Goal: Transaction & Acquisition: Purchase product/service

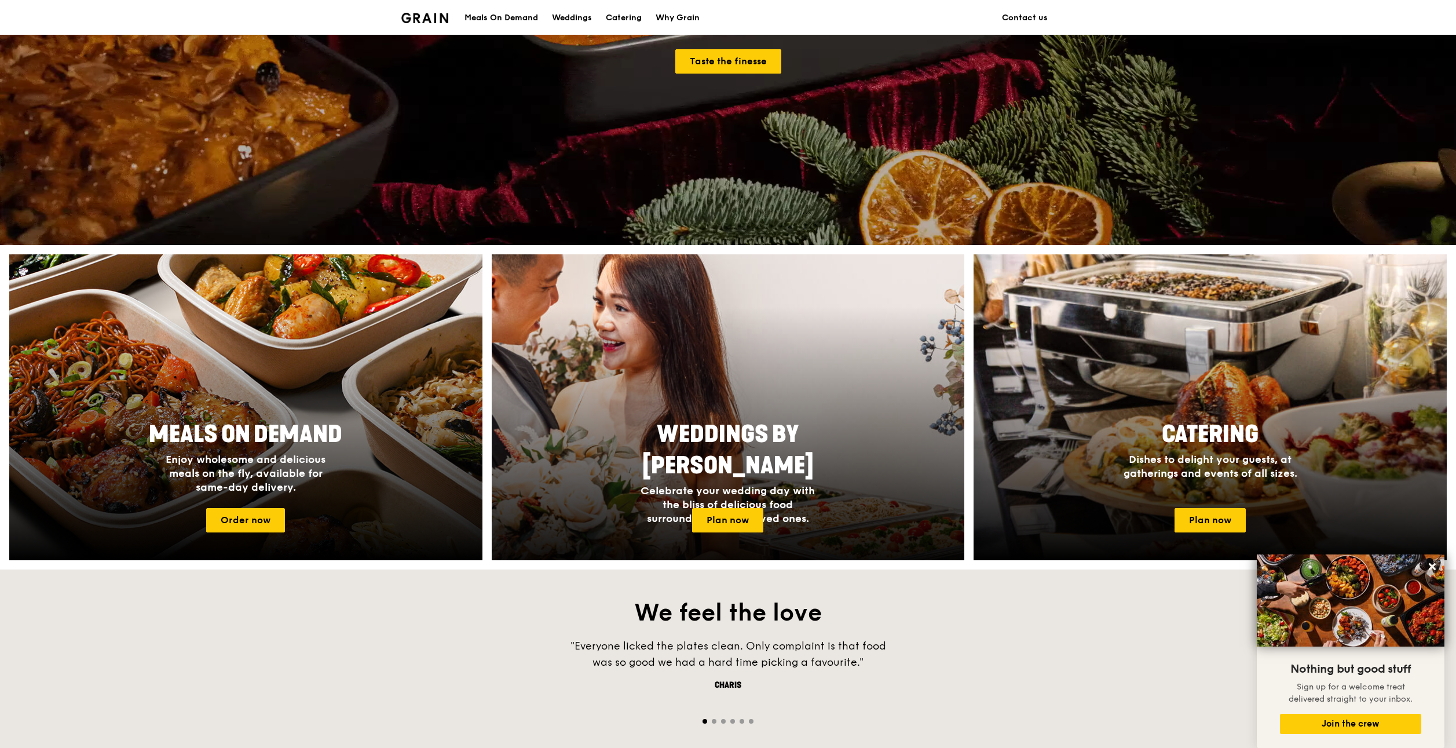
scroll to position [290, 0]
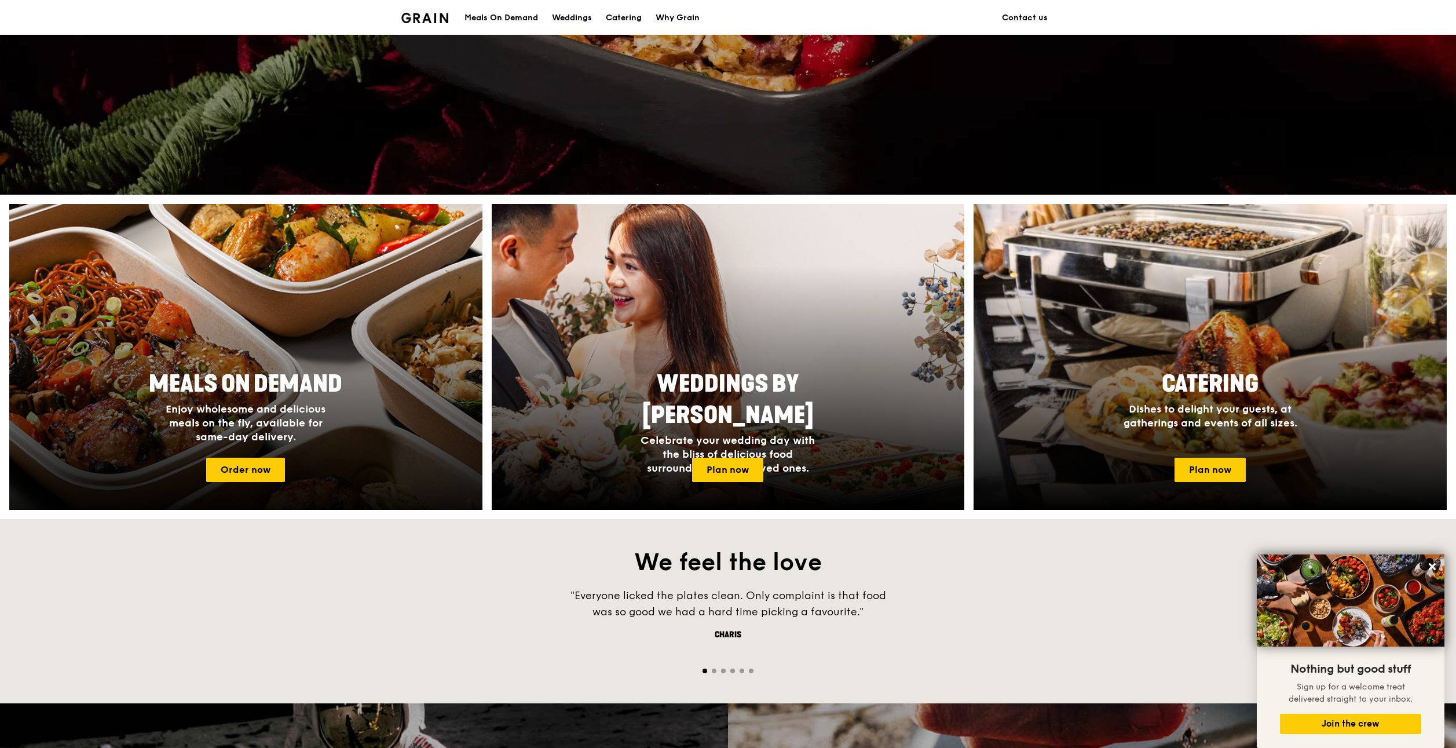
click at [265, 361] on div at bounding box center [246, 357] width 520 height 337
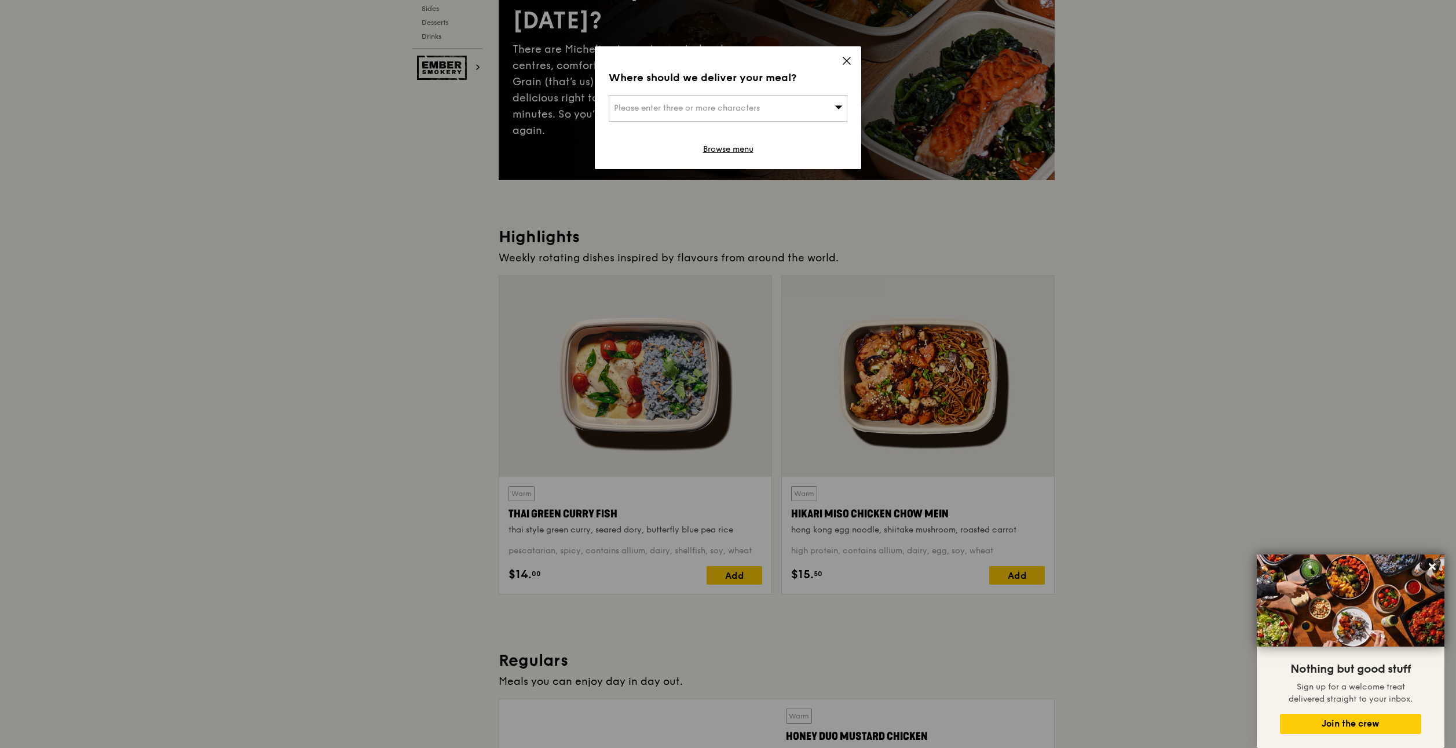
scroll to position [232, 0]
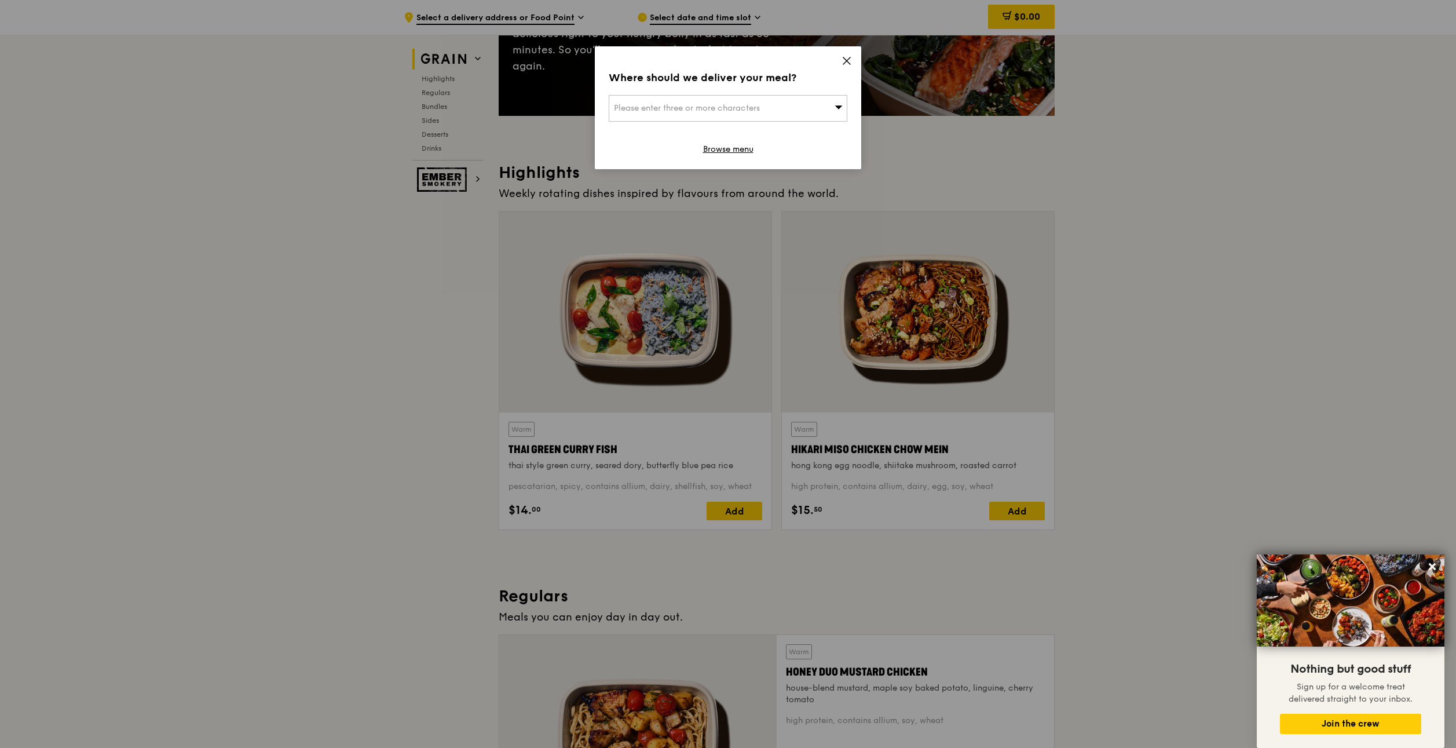
click at [845, 59] on icon at bounding box center [846, 60] width 7 height 7
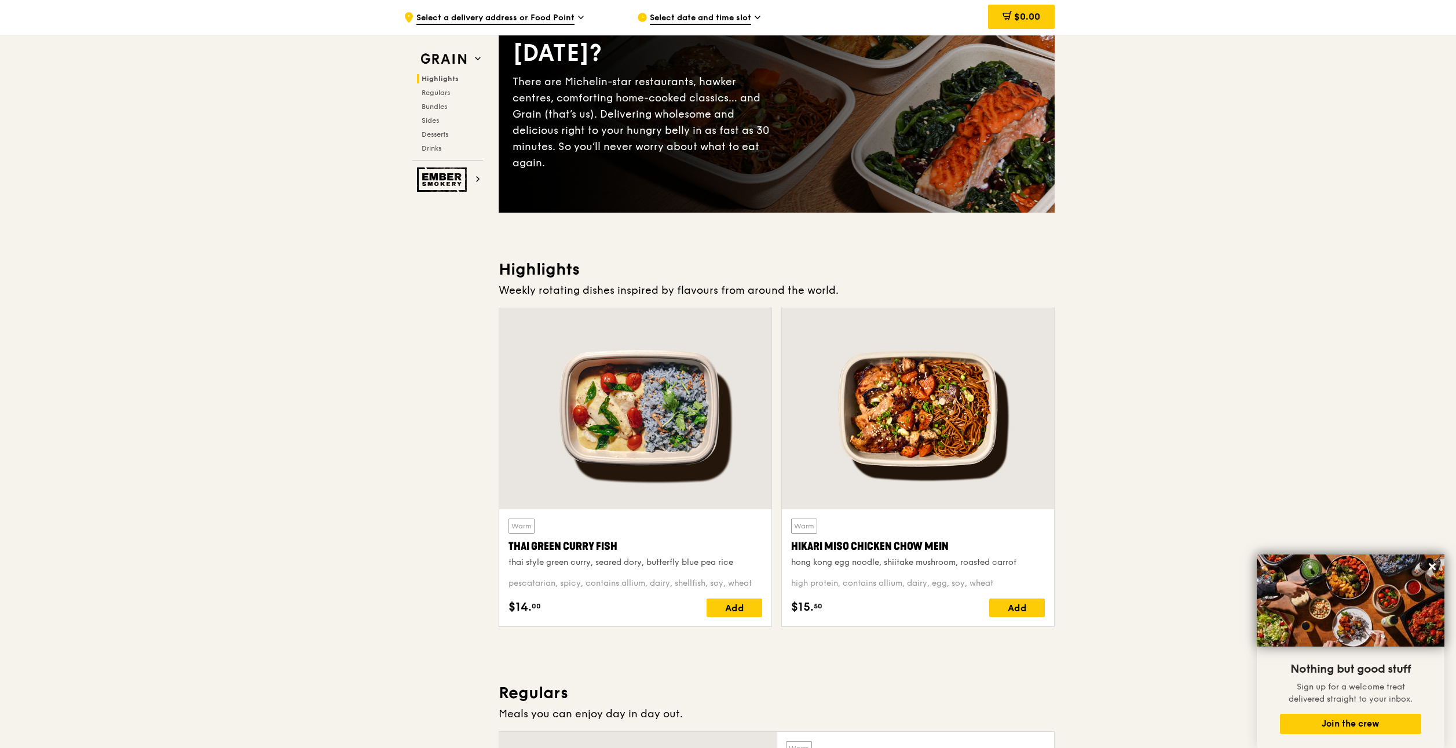
scroll to position [116, 0]
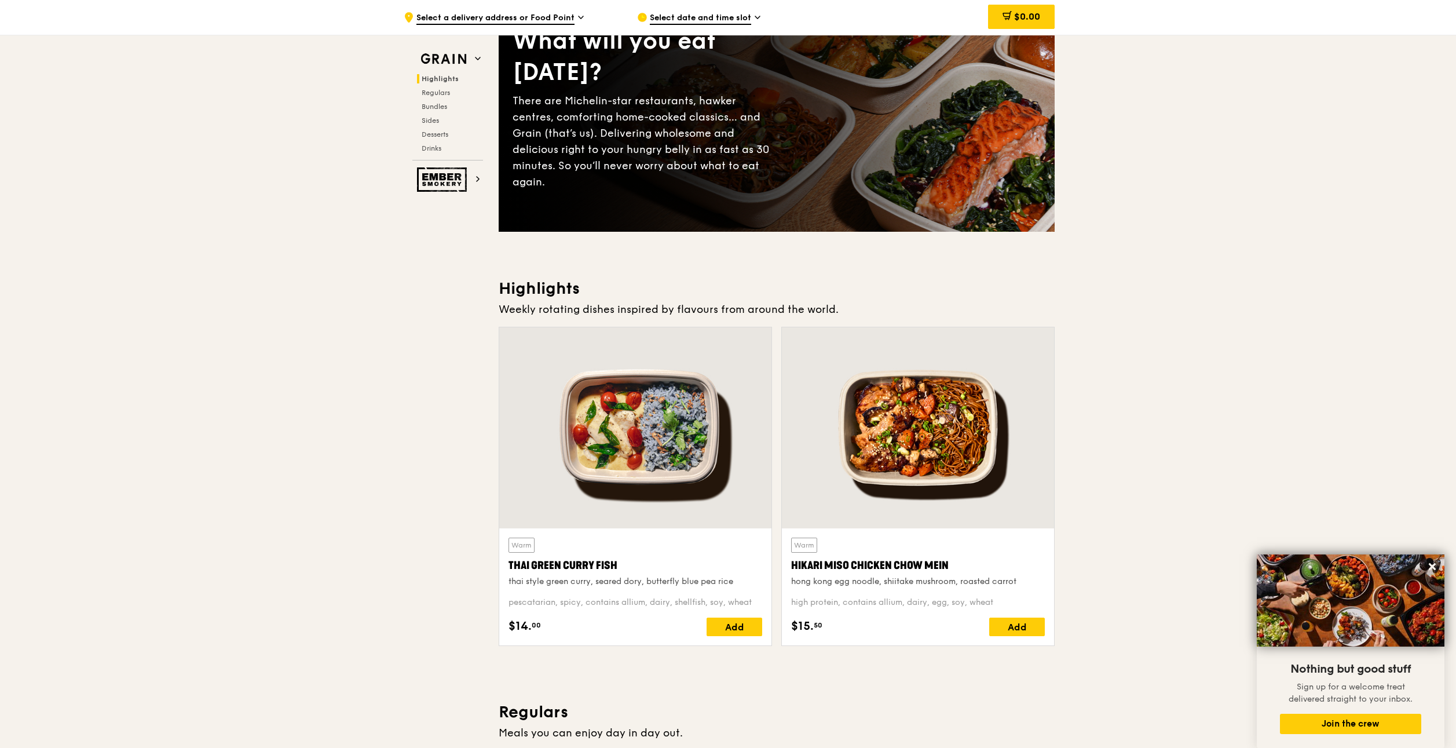
click at [434, 100] on div "Highlights Regulars Bundles Sides Desserts Drinks" at bounding box center [447, 113] width 71 height 79
click at [436, 104] on span "Bundles" at bounding box center [435, 107] width 27 height 8
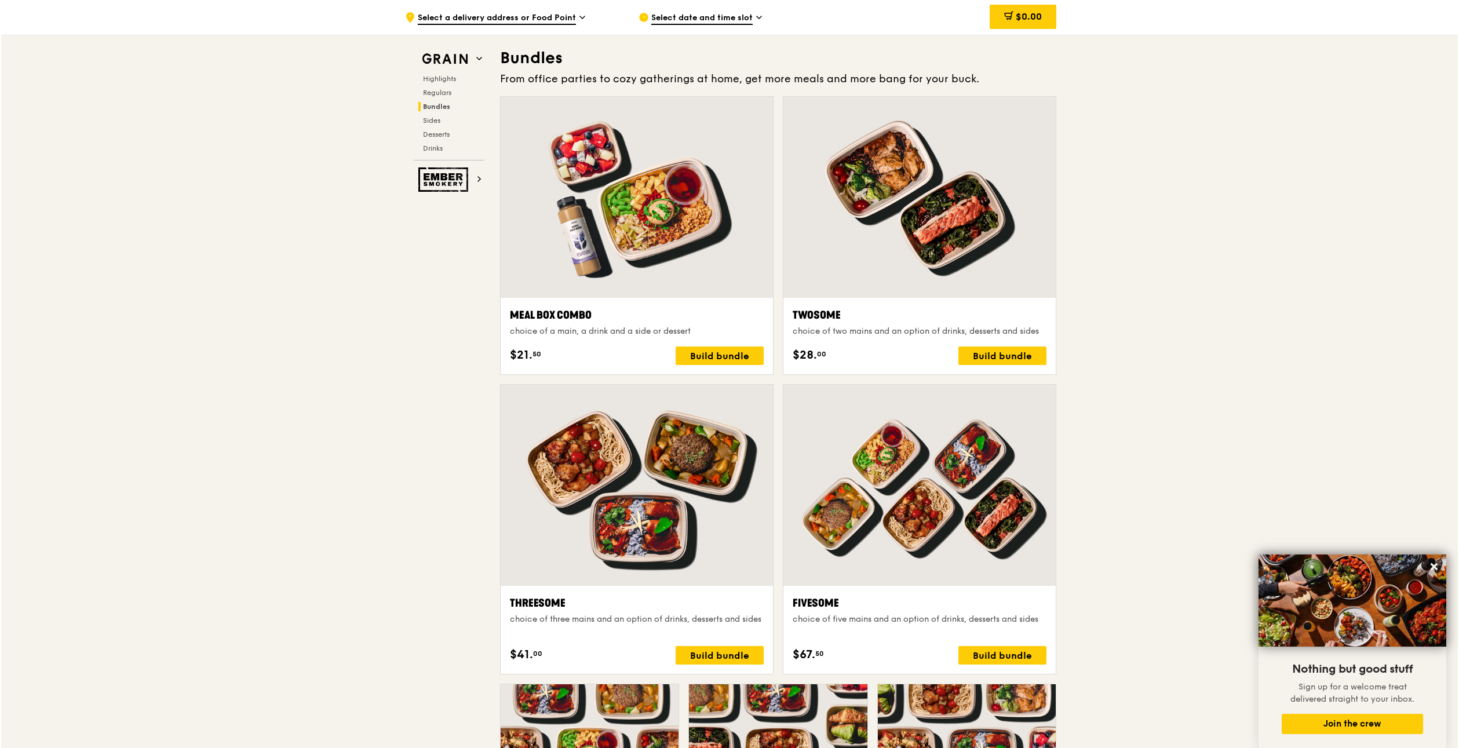
scroll to position [1678, 0]
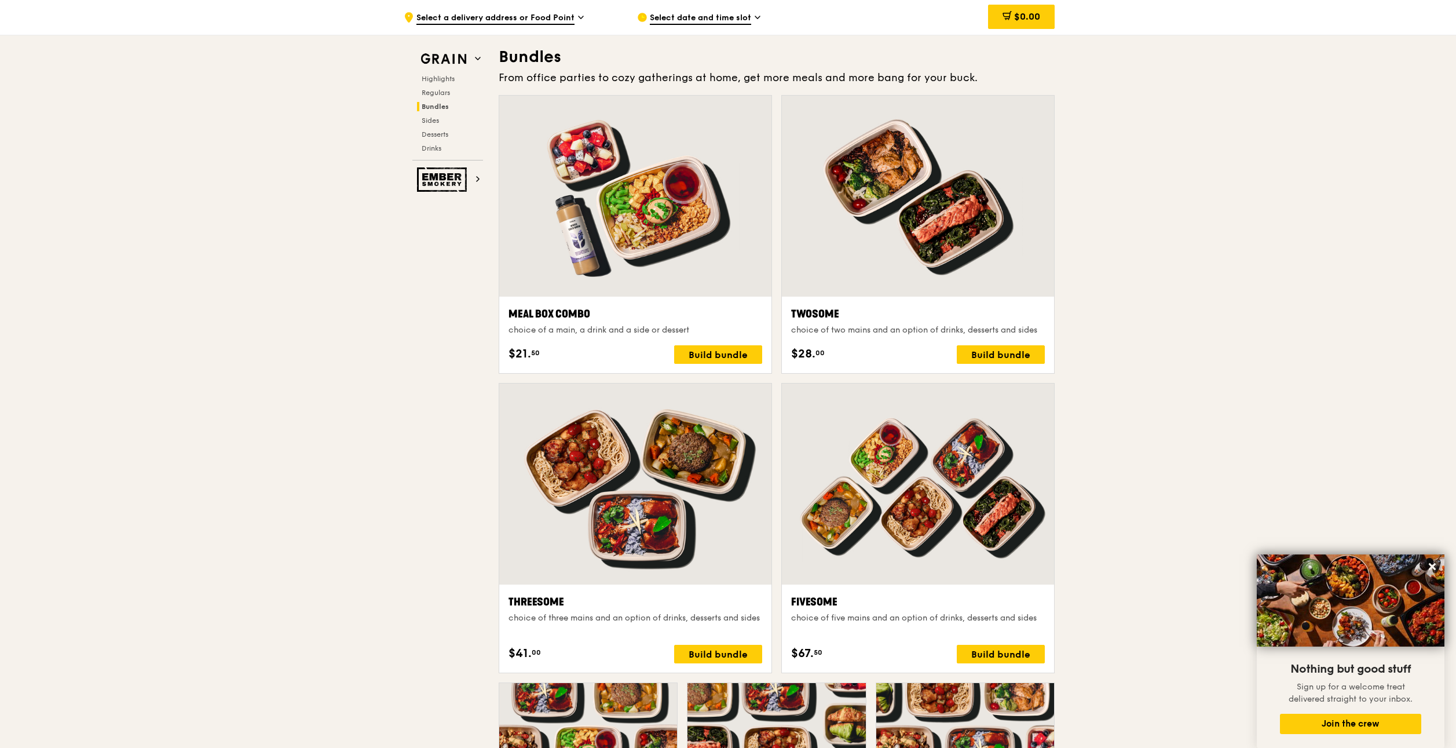
click at [648, 192] on div at bounding box center [635, 196] width 272 height 201
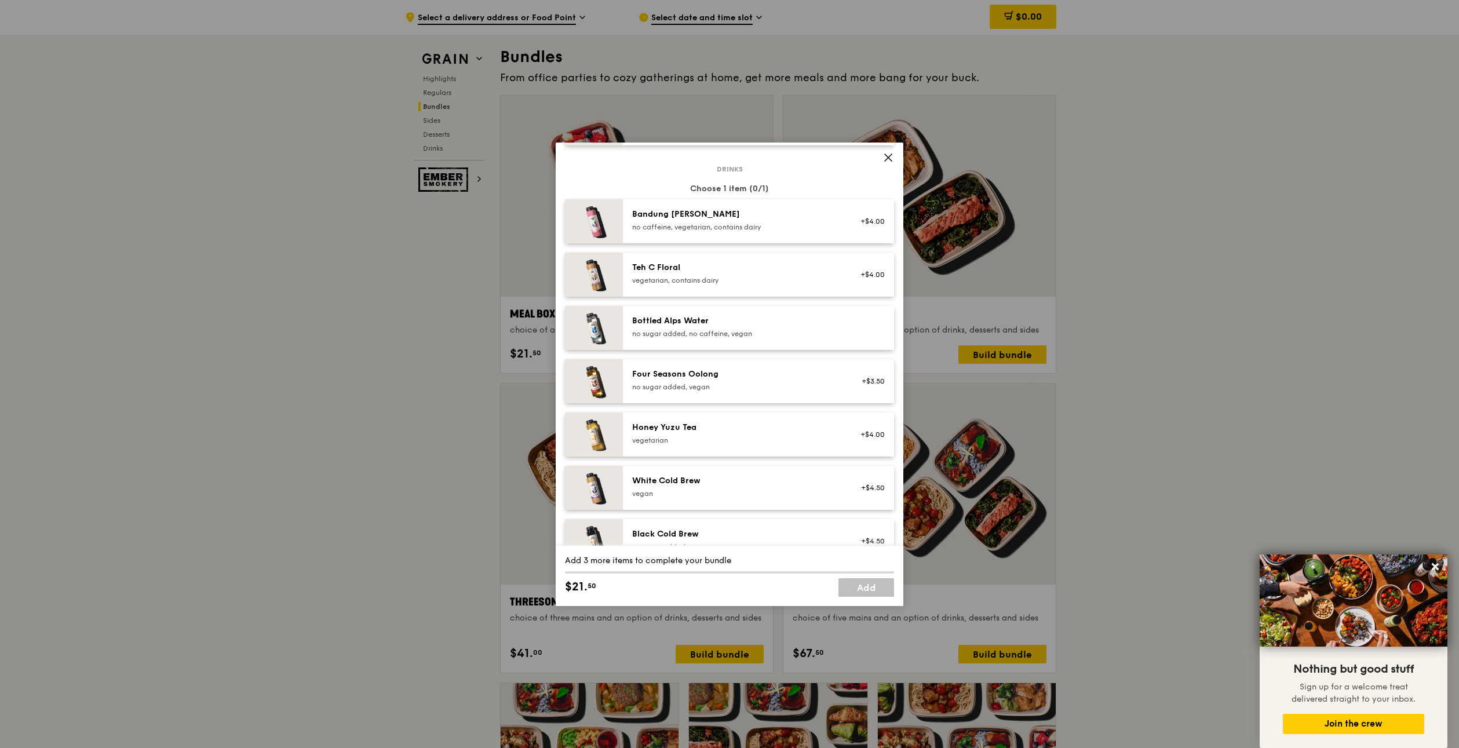
scroll to position [1210, 0]
